Goal: Task Accomplishment & Management: Contribute content

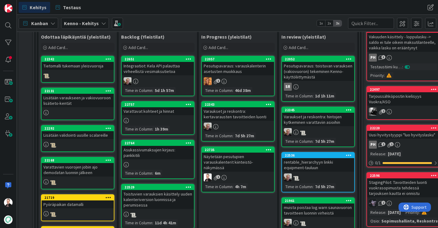
scroll to position [139, 0]
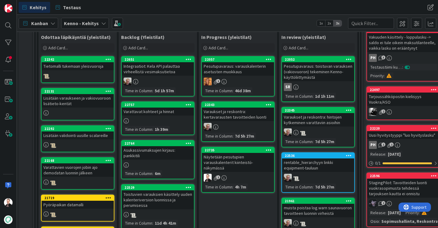
click at [228, 162] on div "Näytetään pesutupien varauskalenterit kiinteistö-näkymässä" at bounding box center [238, 162] width 72 height 19
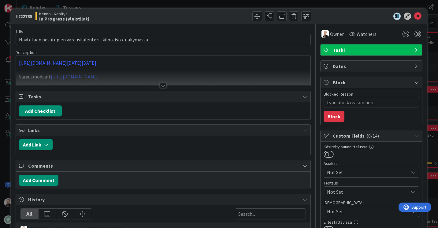
click at [161, 86] on div at bounding box center [163, 85] width 7 height 5
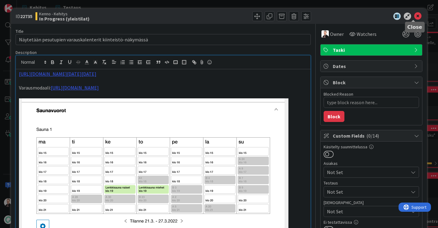
click at [414, 18] on icon at bounding box center [417, 16] width 7 height 7
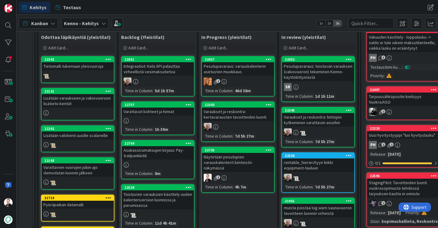
click at [231, 73] on div "Pesutupavaraus: varauskalenterin asetusten muokkaus" at bounding box center [238, 68] width 72 height 13
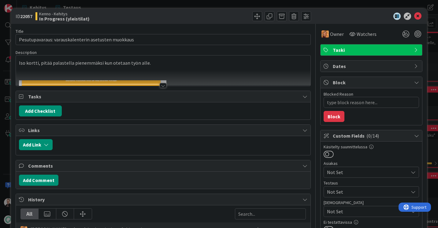
click at [161, 85] on div at bounding box center [163, 85] width 7 height 5
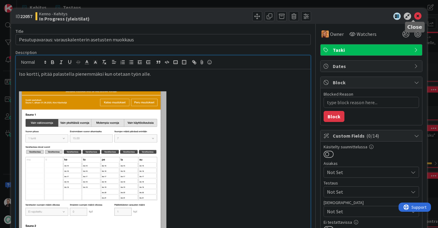
click at [416, 17] on icon at bounding box center [417, 16] width 7 height 7
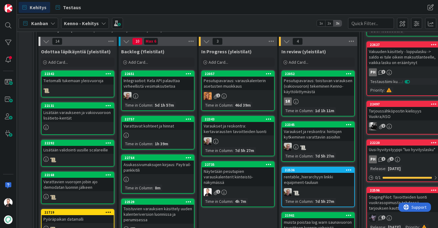
scroll to position [124, 0]
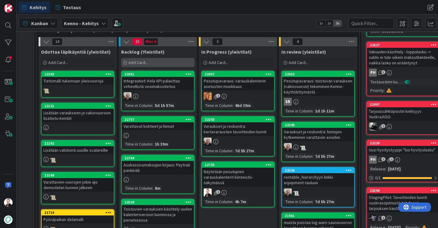
click at [136, 59] on div "Add Card..." at bounding box center [157, 62] width 73 height 9
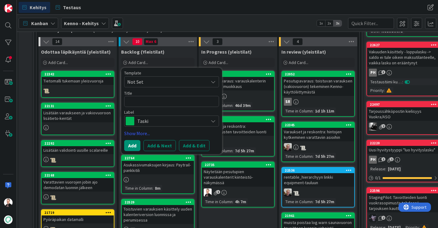
type textarea "x"
type textarea "E"
type textarea "x"
type textarea "Es"
type textarea "x"
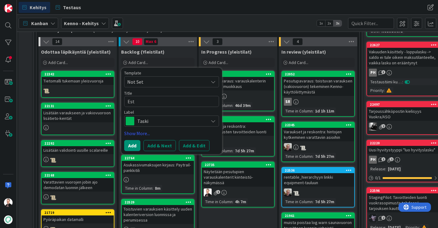
type textarea "Este"
type textarea "x"
type textarea "Estet"
type textarea "x"
type textarea "Estetä"
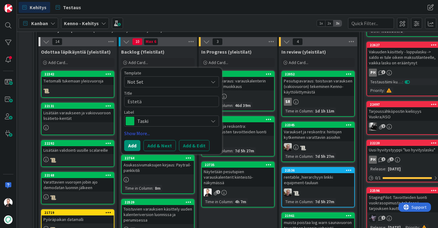
type textarea "x"
type textarea "Estetää"
type textarea "x"
type textarea "Estetään"
type textarea "x"
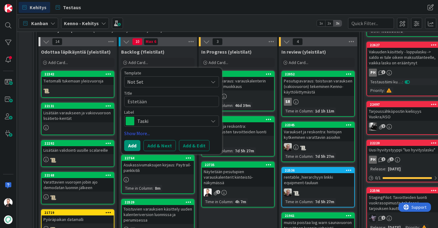
type textarea "Estetään"
type textarea "x"
type textarea "Estetään v"
type textarea "x"
type textarea "Estetään va"
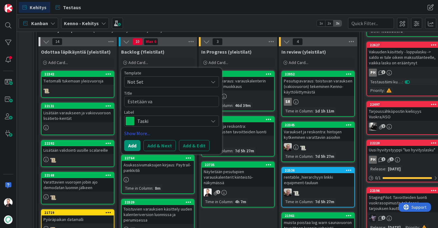
type textarea "x"
type textarea "Estetään var"
type textarea "x"
type textarea "Estetään vara"
type textarea "x"
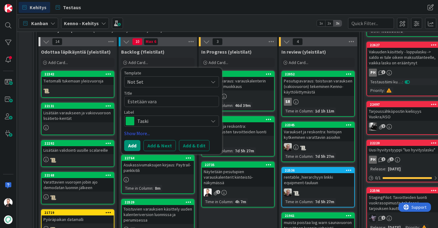
type textarea "Estetään varau"
type textarea "x"
type textarea "Estetään varaus"
type textarea "x"
type textarea "Estetään varausk"
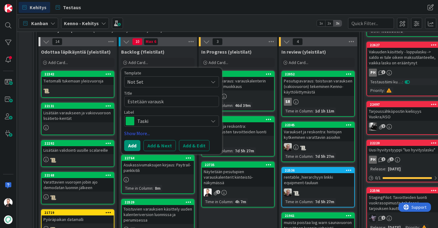
type textarea "x"
type textarea "Estetään varauska"
type textarea "x"
type textarea "Estetään varauskal"
type textarea "x"
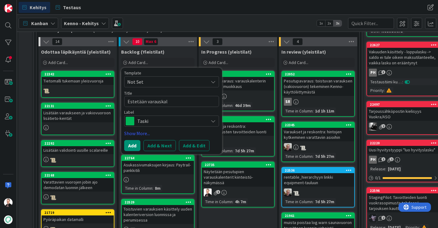
type textarea "Estetään varauskale"
type textarea "x"
type textarea "Estetään varauskalen"
type textarea "x"
type textarea "Estetään varauskalent"
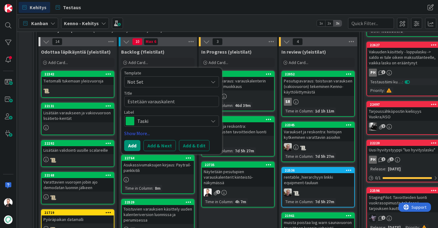
type textarea "x"
type textarea "Estetään varauskalente"
type textarea "x"
type textarea "Estetään varauskalenter"
type textarea "x"
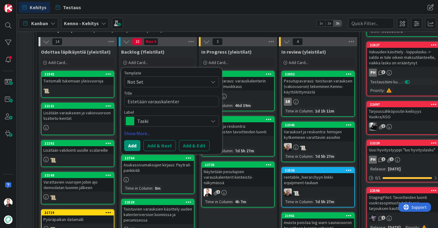
type textarea "Estetään varauskalenteri"
type textarea "x"
type textarea "Estetään varauskalenterin"
type textarea "x"
type textarea "Estetään varauskalenterin"
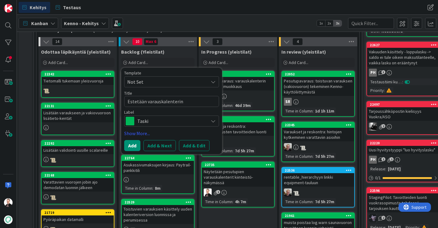
type textarea "x"
type textarea "Estetään varauskalenterin m"
type textarea "x"
type textarea "Estetään varauskalenterin mu"
type textarea "x"
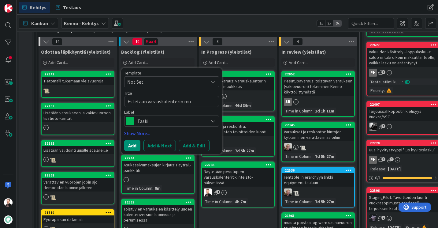
type textarea "Estetään varauskalenterin muo"
type textarea "x"
type textarea "Estetään varauskalenterin muok"
type textarea "x"
type textarea "Estetään varauskalenterin muokk"
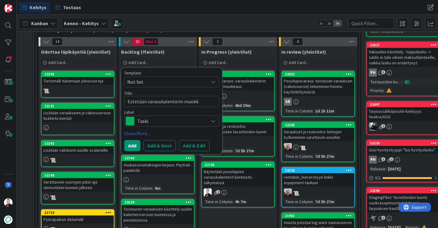
type textarea "x"
type textarea "Estetään varauskalenterin muokkas"
type textarea "x"
type textarea "Estetään varauskalenterin muokka"
type textarea "x"
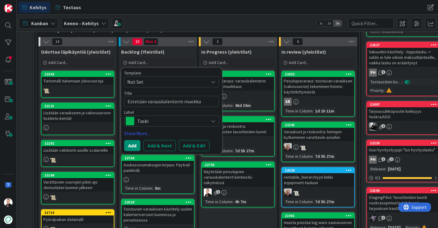
type textarea "Estetään varauskalenterin muokkau"
type textarea "x"
type textarea "Estetään varauskalenterin muokkaus"
type textarea "x"
type textarea "Estetään varauskalenterin muokkaus"
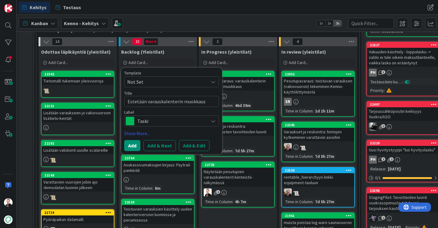
type textarea "x"
type textarea "Estetään varauskalenterin muokkaus p"
type textarea "x"
type textarea "Estetään varauskalenterin muokkaus pa"
type textarea "x"
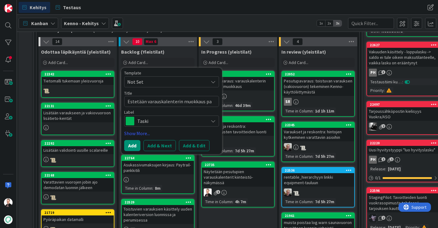
type textarea "Estetään varauskalenterin muokkaus pal"
type textarea "x"
type textarea "Estetään varauskalenterin muokkaus palv"
type textarea "x"
type textarea "Estetään varauskalenterin muokkaus palve"
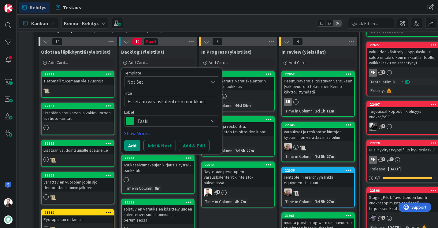
type textarea "x"
type textarea "Estetään varauskalenterin muokkaus palvel"
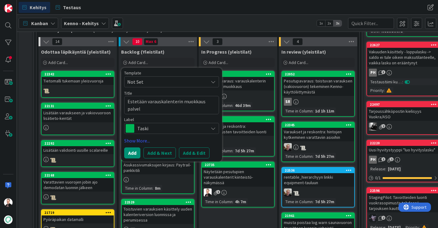
type textarea "x"
type textarea "Estetään varauskalenterin muokkaus palvelu"
type textarea "x"
type textarea "Estetään varauskalenterin muokkaus palvelun"
type textarea "x"
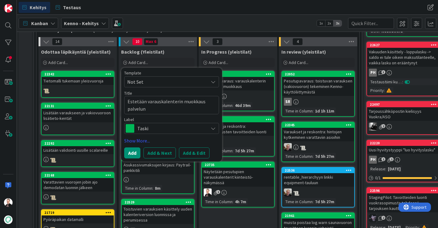
type textarea "Estetään varauskalenterin muokkaus palvelunt"
type textarea "x"
type textarea "Estetään varauskalenterin muokkaus palvelunta"
type textarea "x"
type textarea "Estetään varauskalenterin muokkaus palveluntar"
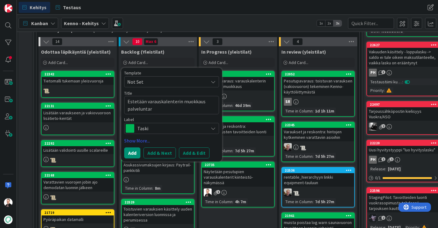
type textarea "x"
type textarea "Estetään varauskalenterin muokkaus palveluntarj"
type textarea "x"
type textarea "Estetään varauskalenterin muokkaus palveluntarjo"
type textarea "x"
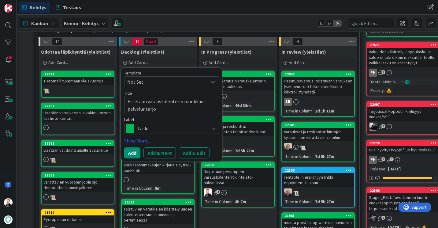
type textarea "Estetään varauskalenterin muokkaus palveluntarjoa"
type textarea "x"
type textarea "Estetään varauskalenterin muokkaus palveluntarjoal"
type textarea "x"
type textarea "Estetään varauskalenterin muokkaus palveluntarjoali"
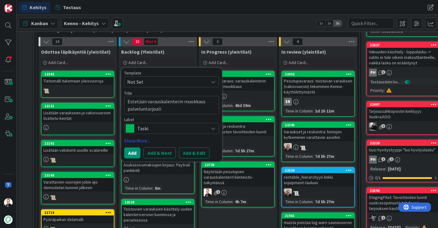
type textarea "x"
type textarea "Estetään varauskalenterin muokkaus palveluntarjoalil"
type textarea "x"
type textarea "Estetään varauskalenterin muokkaus palveluntarjoalilta"
drag, startPoint x: 172, startPoint y: 110, endPoint x: 158, endPoint y: 109, distance: 13.5
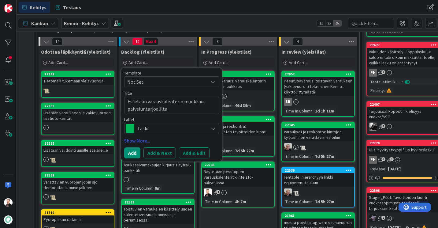
click at [158, 109] on textarea "Estetään varauskalenterin muokkaus palveluntarjoalilta" at bounding box center [171, 105] width 95 height 18
click at [178, 108] on textarea "Estetään varauskalenterin muokkaus palveluntarjoalilta" at bounding box center [171, 105] width 95 height 18
drag, startPoint x: 178, startPoint y: 108, endPoint x: 133, endPoint y: 112, distance: 45.4
click at [133, 112] on textarea "Estetään varauskalenterin muokkaus palveluntarjoalilta" at bounding box center [171, 105] width 95 height 18
type textarea "x"
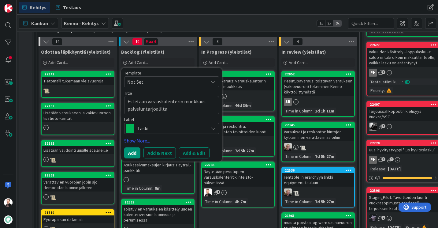
type textarea "Estetään varauskalenterin muokkaus"
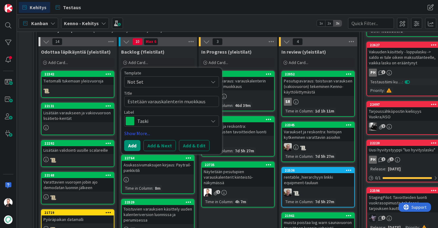
type textarea "x"
type textarea "Estetään varauskalenterin muokkaus"
click at [147, 102] on textarea "Estetään varauskalenterin muokkaus" at bounding box center [171, 101] width 95 height 11
type textarea "x"
type textarea "Estetään pvarauskalenterin muokkaus"
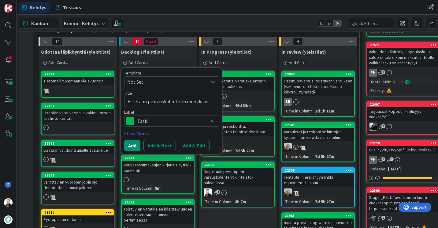
type textarea "x"
type textarea "Estetään pavarauskalenterin muokkaus"
type textarea "x"
type textarea "Estetään palvarauskalenterin muokkaus"
type textarea "x"
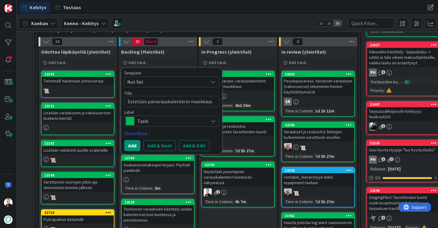
type textarea "Estetään palvvarauskalenterin muokkaus"
type textarea "x"
type textarea "Estetään palvevarauskalenterin muokkaus"
type textarea "x"
type textarea "Estetään palvelvarauskalenterin muokkaus"
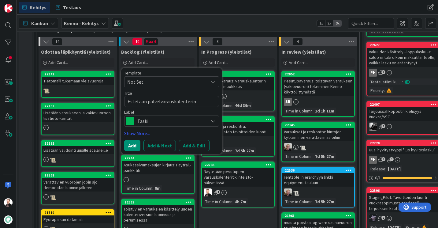
type textarea "x"
type textarea "Estetään palveluvarauskalenterin muokkaus"
type textarea "x"
type textarea "Estetään palvelu varauskalenterin muokkaus"
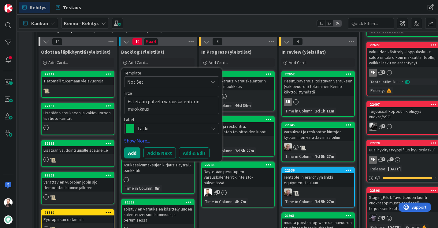
type textarea "x"
type textarea "Estetään palveluvarauskalenterin muokkaus"
type textarea "x"
type textarea "Estetään palvelunvarauskalenterin muokkaus"
type textarea "x"
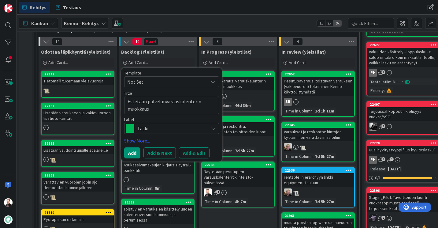
type textarea "Estetään palveluntvarauskalenterin muokkaus"
type textarea "x"
type textarea "Estetään palveluntavarauskalenterin muokkaus"
type textarea "x"
type textarea "Estetään palveluntarjvarauskalenterin muokkaus"
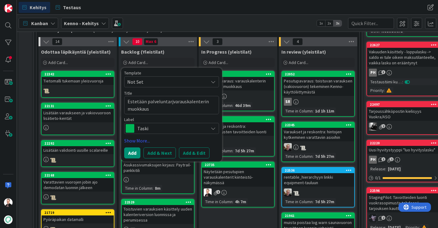
type textarea "x"
type textarea "Estetään palveluntarjovarauskalenterin muokkaus"
type textarea "x"
type textarea "Estetään palveluntarjoavarauskalenterin muokkaus"
type textarea "x"
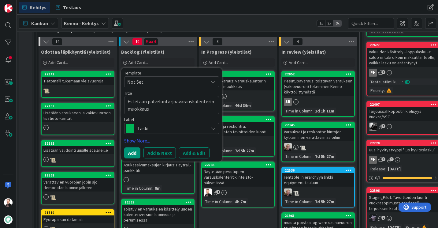
type textarea "Estetään palveluntarjoajvarauskalenterin muokkaus"
type textarea "x"
type textarea "Estetään palveluntarjoajivarauskalenterin muokkaus"
type textarea "x"
type textarea "Estetään palveluntarjoajievarauskalenterin muokkaus"
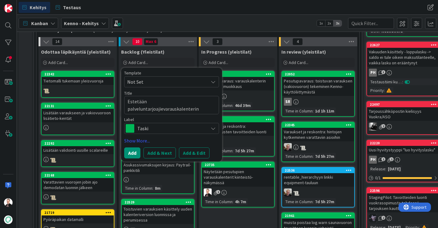
type textarea "x"
type textarea "Estetään palveluntarjoajienvarauskalenterin muokkaus"
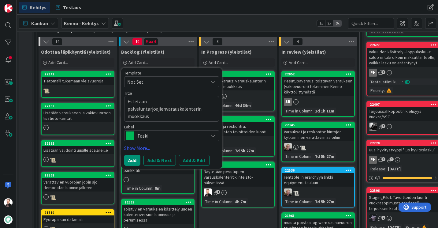
type textarea "x"
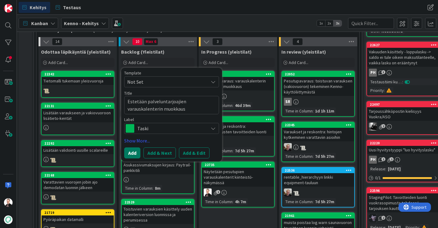
type textarea "Estetään palveluntarjoajien varauskalenterin muokkaus"
click at [132, 153] on button "Add" at bounding box center [132, 152] width 16 height 11
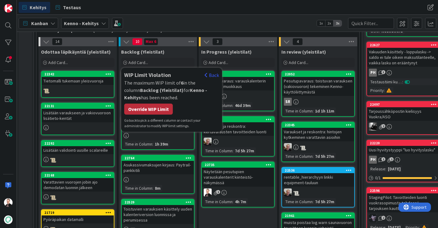
click at [155, 110] on div "Override WIP Limit" at bounding box center [148, 108] width 49 height 11
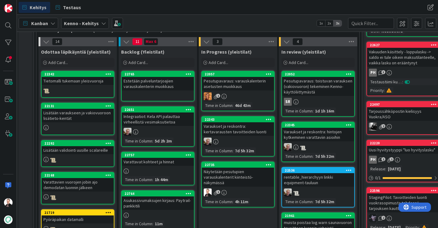
click at [154, 84] on div "Estetään palveluntarjoajien varauskalenterin muokkaus" at bounding box center [158, 83] width 72 height 13
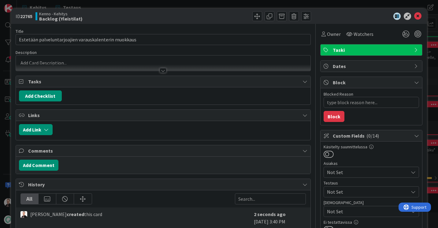
type textarea "x"
click at [155, 69] on div at bounding box center [163, 67] width 295 height 6
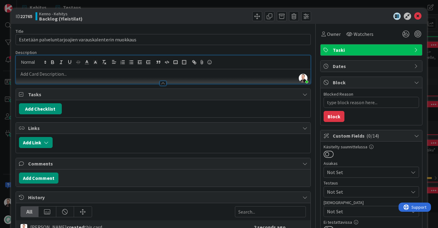
click at [104, 73] on p at bounding box center [163, 73] width 289 height 7
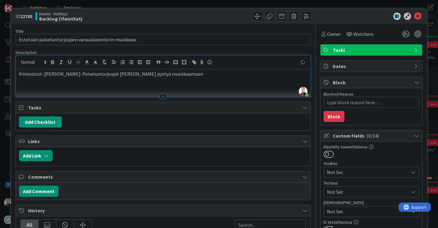
type textarea "x"
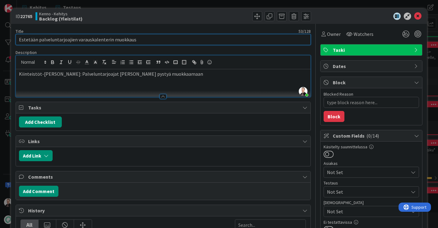
click at [110, 39] on input "Estetään palveluntarjoajien varauskalenterin muokkaus" at bounding box center [163, 39] width 295 height 11
type input "Estetään palveluntarjoajien varauskalenterin asetuksien muokkaus"
type textarea "x"
type input "Estetään palveluntarjoajien varauskalenterin asetuksien muokkaus"
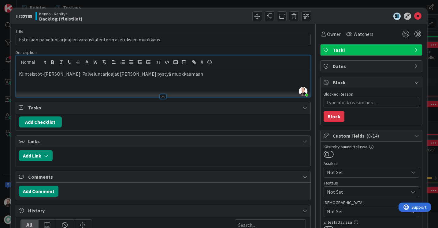
click at [174, 69] on div "Kiinteistöt-osio: Palveluntarjoajat eivät saisi pystyä muokkaamaan" at bounding box center [163, 83] width 295 height 28
click at [192, 73] on p "Kiinteistöt-osio: Palveluntarjoajat eivät saisi pystyä muokkaamaan varauskalent…" at bounding box center [163, 73] width 289 height 7
click at [414, 15] on icon at bounding box center [417, 16] width 7 height 7
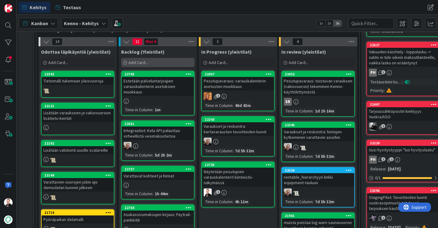
click at [138, 62] on span "Add Card..." at bounding box center [139, 63] width 20 height 6
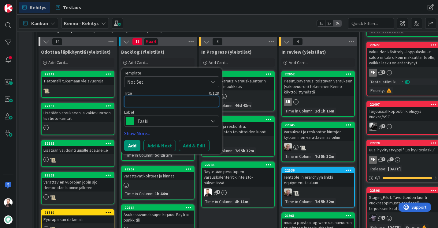
click at [140, 98] on textarea at bounding box center [171, 101] width 95 height 11
type textarea "x"
type textarea "K"
type textarea "x"
type textarea "Ki"
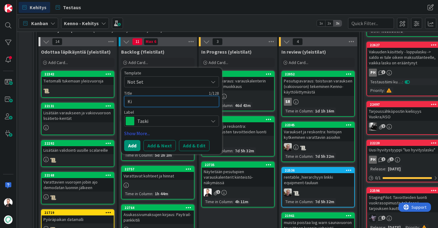
type textarea "x"
type textarea "Kii"
type textarea "x"
type textarea "Kiin"
type textarea "x"
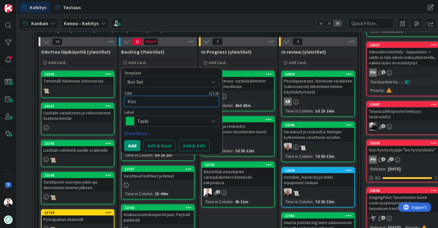
type textarea "Kiint"
type textarea "x"
type textarea "Kiinte"
type textarea "x"
type textarea "Kiintei"
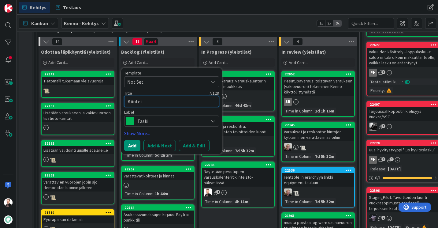
type textarea "x"
type textarea "Kiinteist"
type textarea "x"
type textarea "Kiinteistö"
type textarea "x"
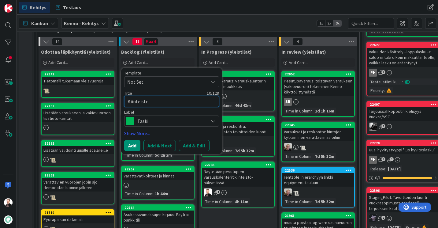
type textarea "Kiinteistöt"
type textarea "x"
type textarea "Kiinteistöto"
type textarea "x"
type textarea "Kiinteistötos"
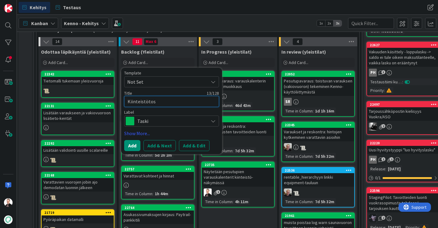
type textarea "x"
type textarea "Kiinteistöto"
type textarea "x"
type textarea "Kiinteistöt"
type textarea "x"
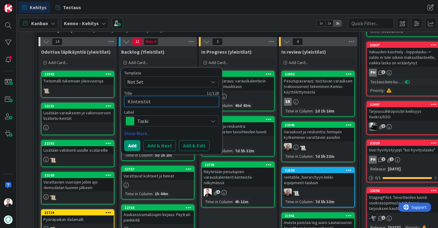
type textarea "Kiinteistöt-"
type textarea "x"
type textarea "Kiinteistöt-o"
type textarea "x"
type textarea "Kiinteistöt-os"
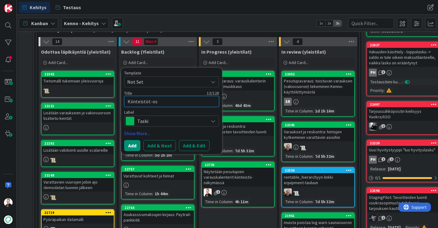
type textarea "x"
type textarea "Kiinteistöt-osi"
type textarea "x"
type textarea "Kiinteistöt-osio"
type textarea "x"
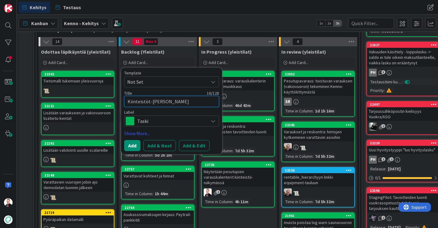
type textarea "Kiinteistöt-osion"
type textarea "x"
type textarea "Kiinteistöt-osion"
type textarea "x"
type textarea "Kiinteistöt-osion v"
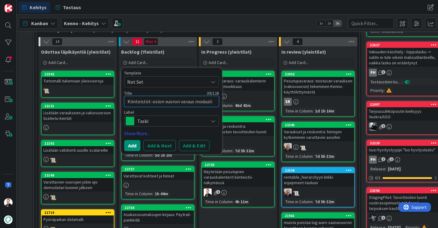
drag, startPoint x: 212, startPoint y: 102, endPoint x: 193, endPoint y: 102, distance: 19.6
click at [193, 102] on textarea "Kiinteistöt-osion vuoron varaus modaali" at bounding box center [171, 101] width 95 height 11
drag, startPoint x: 193, startPoint y: 102, endPoint x: 163, endPoint y: 102, distance: 30.0
click at [163, 102] on textarea "Kiinteistöt-osion vuoron varaus" at bounding box center [171, 101] width 95 height 11
click at [128, 102] on textarea "Kiinteistöt-osion vuorojen varaus" at bounding box center [171, 101] width 95 height 11
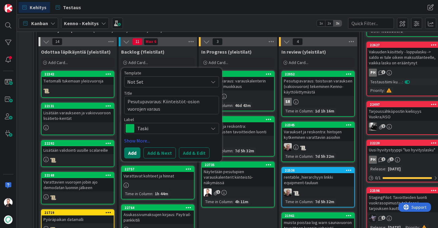
click at [135, 152] on button "Add" at bounding box center [132, 152] width 16 height 11
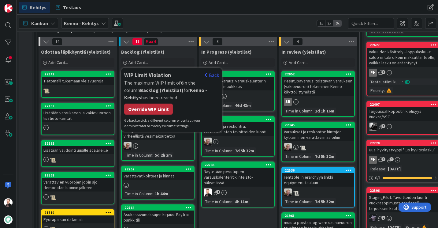
click at [151, 112] on div "Override WIP Limit" at bounding box center [148, 108] width 49 height 11
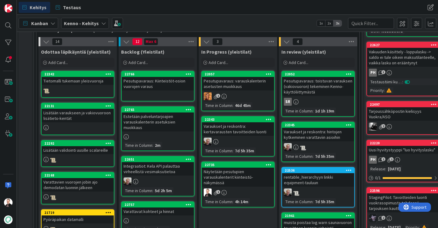
click at [146, 84] on div "Pesutupavaraus: Kiinteistöt-osion vuorojen varaus" at bounding box center [158, 83] width 72 height 13
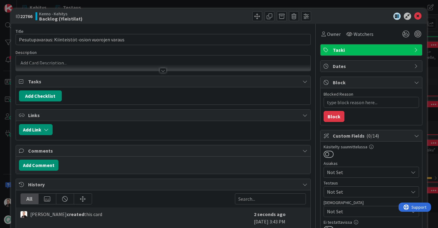
click at [160, 69] on div at bounding box center [163, 70] width 7 height 5
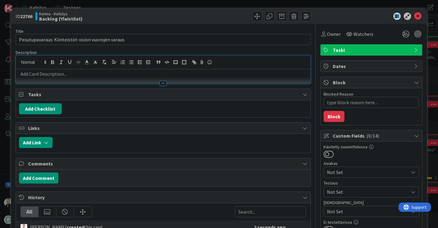
click at [85, 75] on p at bounding box center [163, 73] width 289 height 7
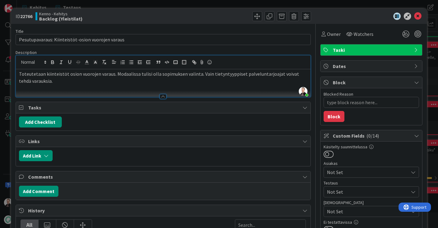
click at [158, 75] on p "Toteutetaan kiinteistöt osion vuorojen varaus. Modaalissa tulisi olla sopimukse…" at bounding box center [163, 77] width 289 height 14
click at [414, 17] on icon at bounding box center [417, 16] width 7 height 7
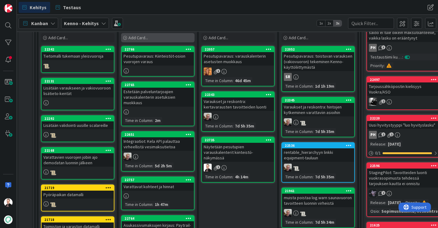
scroll to position [149, 0]
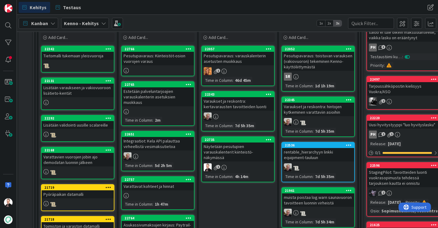
click at [221, 145] on div "Näytetään pesutupien varauskalenterit kiinteistö-näkymässä" at bounding box center [238, 151] width 72 height 19
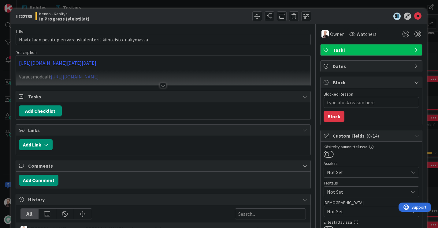
click at [162, 86] on div at bounding box center [163, 85] width 7 height 5
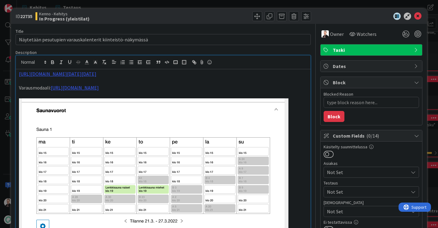
click at [44, 91] on p "Varausmodaali: https://www.figma.com/design/0IJ8fGlasErUUd7odgirDN/Sopimushalli…" at bounding box center [163, 87] width 289 height 7
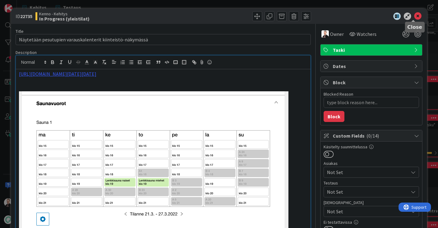
click at [414, 20] on icon at bounding box center [417, 16] width 7 height 7
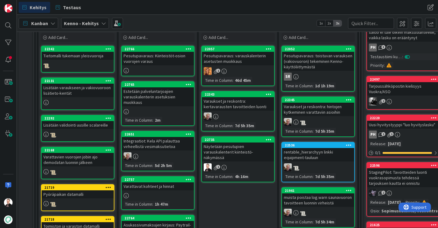
click at [151, 57] on div "Pesutupavaraus: Kiinteistöt-osion vuorojen varaus" at bounding box center [158, 58] width 72 height 13
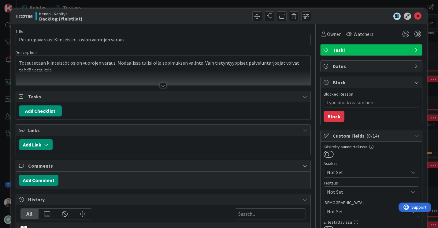
click at [162, 85] on div at bounding box center [163, 85] width 7 height 5
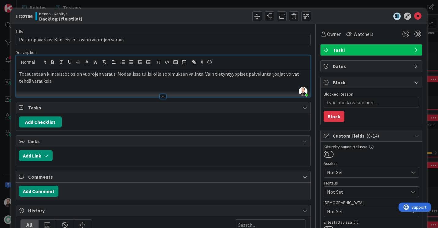
click at [69, 79] on p "Toteutetaan kiinteistöt osion vuorojen varaus. Modaalissa tulisi olla sopimukse…" at bounding box center [163, 77] width 289 height 14
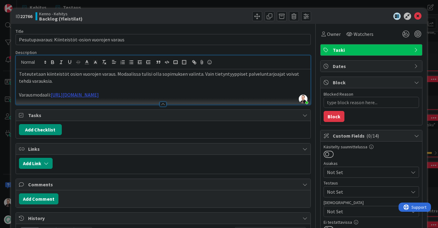
click at [52, 84] on p "Toteutetaan kiinteistöt osion vuorojen varaus. Modaalissa tulisi olla sopimukse…" at bounding box center [163, 77] width 289 height 14
click at [414, 15] on icon at bounding box center [417, 16] width 7 height 7
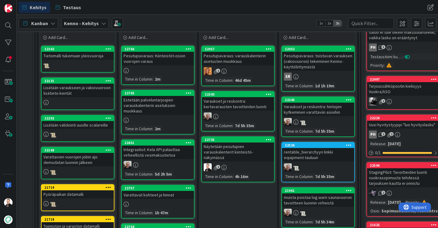
click at [225, 148] on div "Näytetään pesutupien varauskalenterit kiinteistö-näkymässä" at bounding box center [238, 151] width 72 height 19
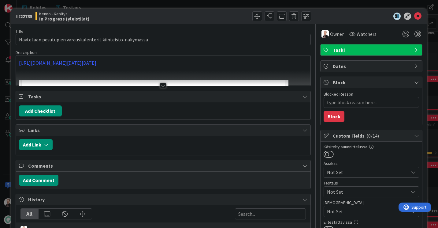
click at [160, 85] on div at bounding box center [163, 85] width 7 height 5
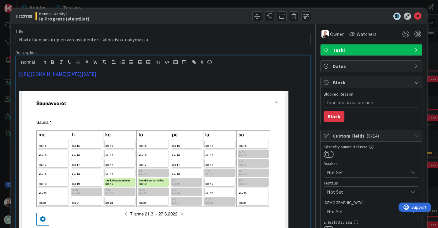
click at [49, 84] on p at bounding box center [163, 80] width 289 height 7
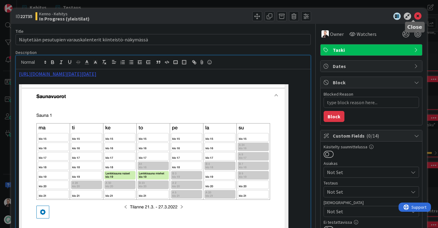
click at [414, 15] on icon at bounding box center [417, 16] width 7 height 7
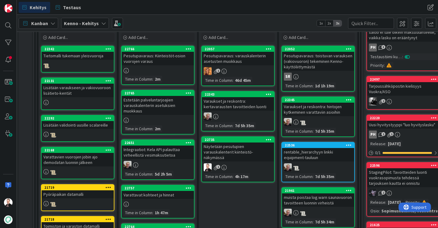
click at [160, 106] on div "Estetään palveluntarjoajien varauskalenterin asetuksien muokkaus" at bounding box center [158, 105] width 72 height 19
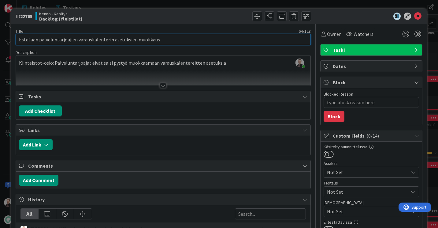
click at [99, 40] on input "Estetään palveluntarjoajien varauskalenterin asetuksien muokkaus" at bounding box center [163, 39] width 295 height 11
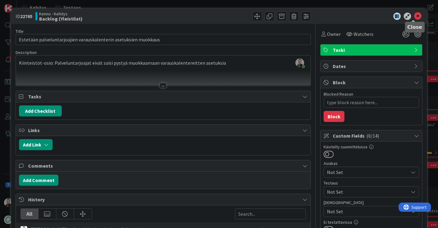
click at [414, 17] on icon at bounding box center [417, 16] width 7 height 7
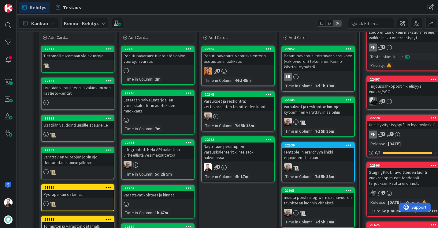
click at [148, 57] on div "Pesutupavaraus: Kiinteistöt-osion vuorojen varaus" at bounding box center [158, 58] width 72 height 13
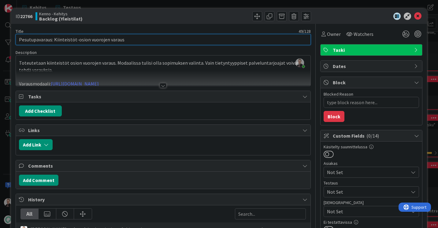
click at [122, 43] on input "Pesutupavaraus: Kiinteistöt-osion vuorojen varaus" at bounding box center [163, 39] width 295 height 11
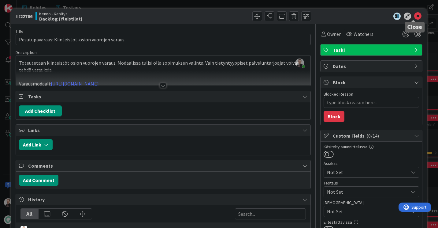
click at [414, 18] on icon at bounding box center [417, 16] width 7 height 7
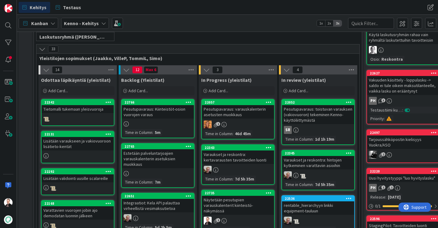
scroll to position [156, 0]
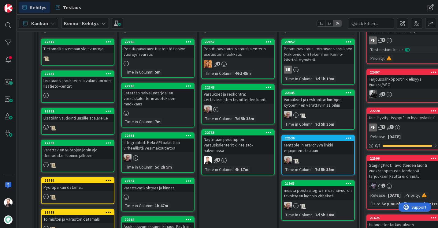
click at [230, 140] on div "Näytetään pesutupien varauskalenterit kiinteistö-näkymässä" at bounding box center [238, 144] width 72 height 19
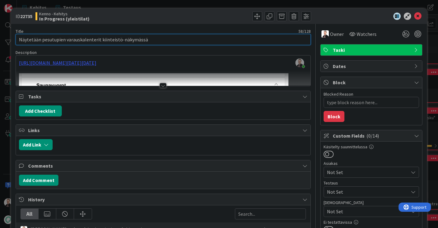
click at [156, 40] on input "Näytetään pesutupien varauskalenterit kiinteistö-näkymässä" at bounding box center [163, 39] width 295 height 11
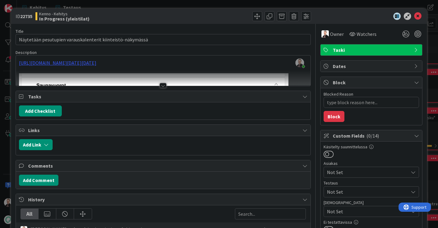
click at [163, 86] on div at bounding box center [163, 85] width 7 height 5
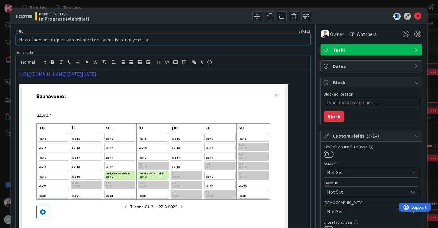
click at [153, 37] on input "Näytetään pesutupien varauskalenterit kiinteistö-näkymässä" at bounding box center [163, 39] width 295 height 11
click at [127, 41] on input "Näytetään pesutupien varauskalenterit kiinteistö-näkymässä" at bounding box center [163, 39] width 295 height 11
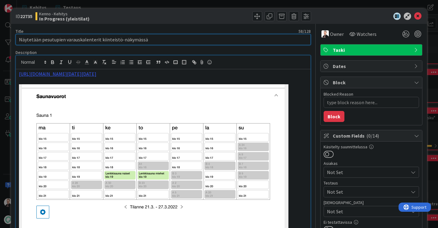
click at [127, 41] on input "Näytetään pesutupien varauskalenterit kiinteistö-näkymässä" at bounding box center [163, 39] width 295 height 11
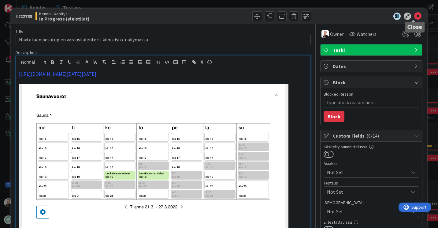
click at [414, 15] on icon at bounding box center [417, 16] width 7 height 7
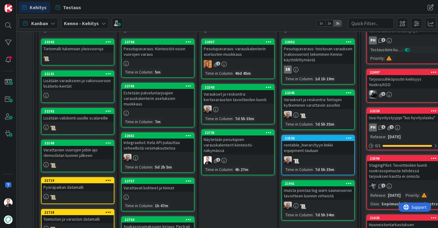
click at [149, 51] on div "Pesutupavaraus: Kiinteistöt-osion vuorojen varaus" at bounding box center [158, 51] width 72 height 13
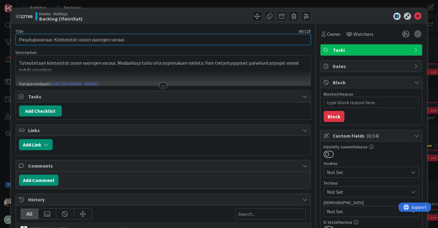
click at [126, 40] on input "Pesutupavaraus: Kiinteistöt-osion vuorojen varaus" at bounding box center [163, 39] width 295 height 11
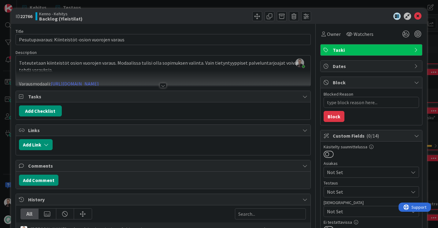
click at [163, 84] on div at bounding box center [163, 85] width 7 height 5
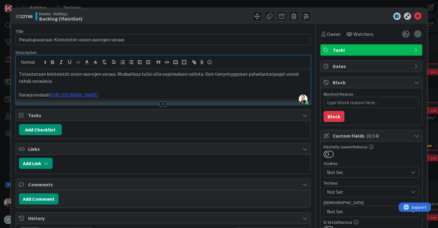
scroll to position [10, 0]
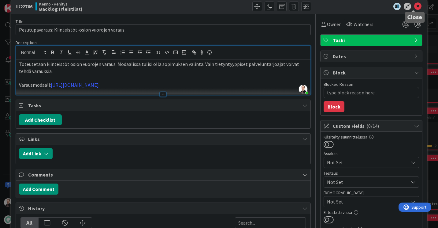
click at [414, 6] on icon at bounding box center [417, 6] width 7 height 7
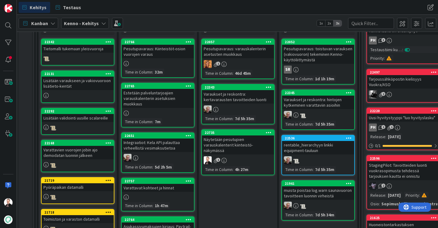
click at [228, 145] on div "Näytetään pesutupien varauskalenterit kiinteistö-näkymässä" at bounding box center [238, 144] width 72 height 19
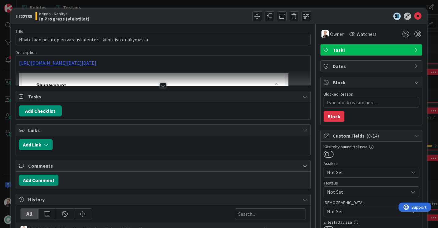
click at [163, 81] on div at bounding box center [163, 78] width 295 height 16
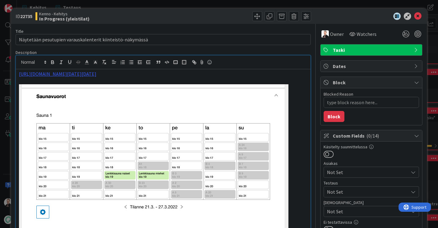
click at [284, 77] on p "https://www.figma.com/proto/0IJ8fGlasErUUd7odgirDN/Sopimushallinta?page-id=0%3A…" at bounding box center [163, 73] width 289 height 7
click at [414, 16] on icon at bounding box center [417, 16] width 7 height 7
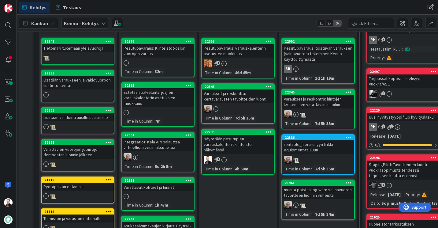
scroll to position [148, 0]
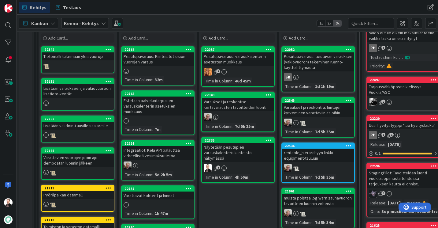
click at [234, 147] on div "Näytetään pesutupien varauskalenterit kiinteistö-näkymässä" at bounding box center [238, 152] width 72 height 19
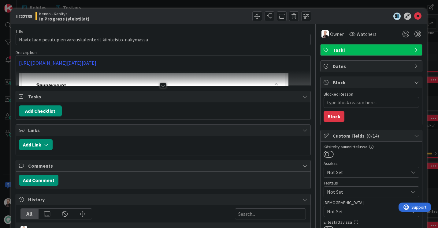
click at [164, 86] on div at bounding box center [163, 85] width 7 height 5
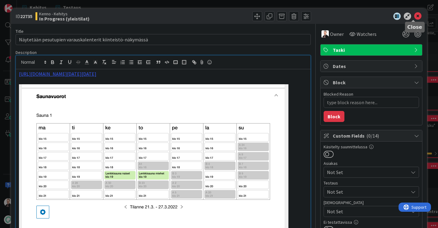
click at [414, 18] on icon at bounding box center [417, 16] width 7 height 7
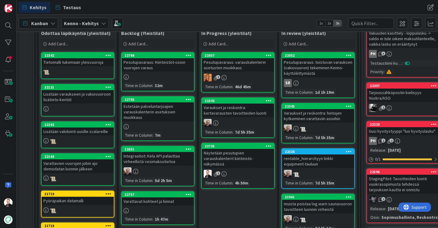
scroll to position [142, 0]
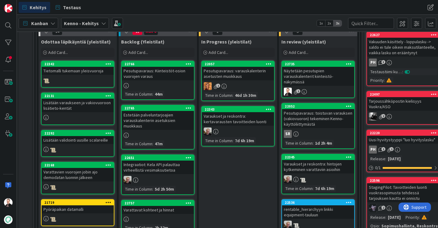
scroll to position [135, 0]
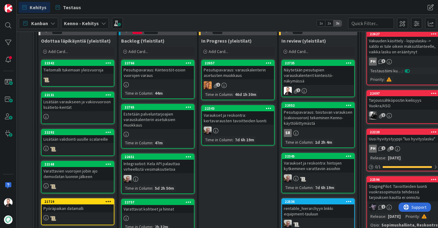
click at [149, 74] on div "Pesutupavaraus: Kiinteistöt-osion vuorojen varaus" at bounding box center [158, 72] width 72 height 13
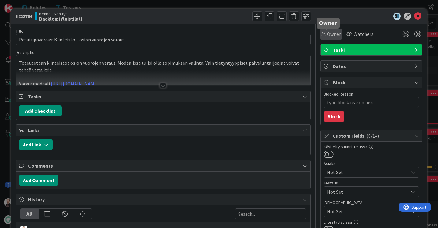
click at [327, 35] on span "Owner" at bounding box center [334, 33] width 14 height 7
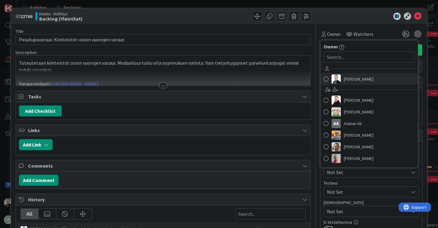
click at [339, 77] on link "[PERSON_NAME]" at bounding box center [369, 79] width 97 height 12
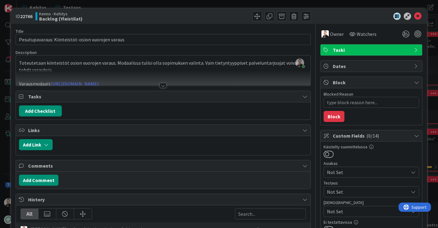
type textarea "x"
click at [415, 17] on icon at bounding box center [417, 16] width 7 height 7
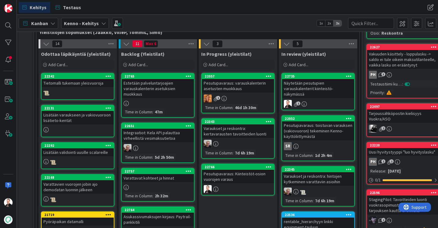
scroll to position [121, 0]
